Goal: Task Accomplishment & Management: Use online tool/utility

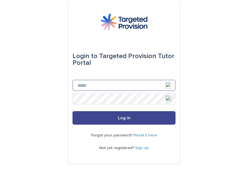
type input "**********"
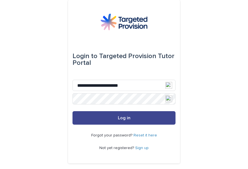
click at [123, 114] on button "Log in" at bounding box center [124, 117] width 103 height 13
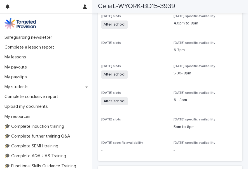
scroll to position [67, 0]
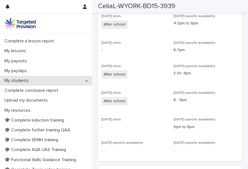
click at [36, 78] on div "My students" at bounding box center [46, 81] width 93 height 10
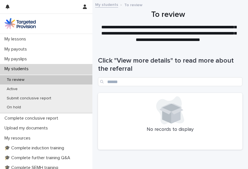
scroll to position [80, 0]
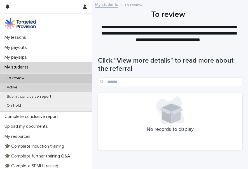
click at [13, 86] on p "Active" at bounding box center [12, 87] width 20 height 5
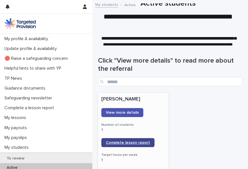
click at [121, 140] on link "Complete lesson report" at bounding box center [128, 142] width 53 height 9
